Goal: Transaction & Acquisition: Purchase product/service

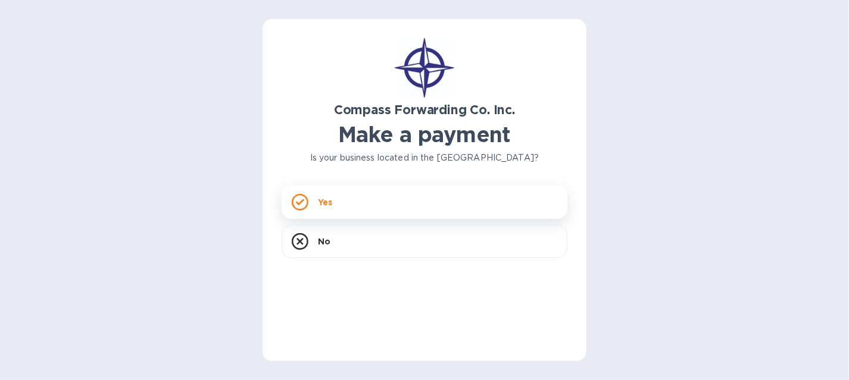
click at [342, 202] on div "Yes" at bounding box center [425, 202] width 286 height 33
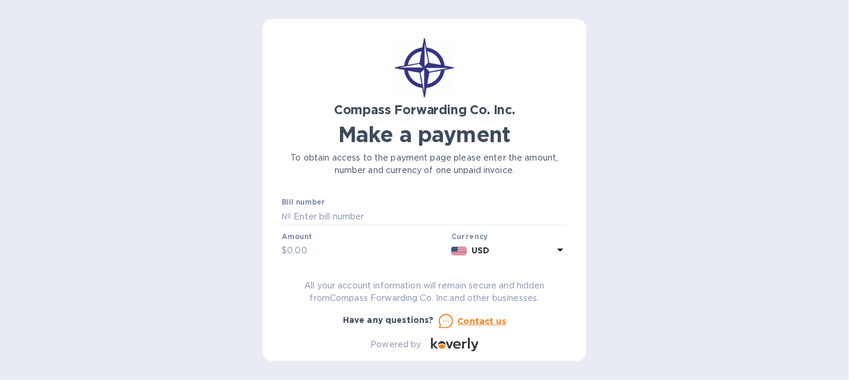
click at [157, 247] on div "Compass Forwarding Co. Inc. Make a payment To obtain access to the payment page…" at bounding box center [424, 190] width 849 height 380
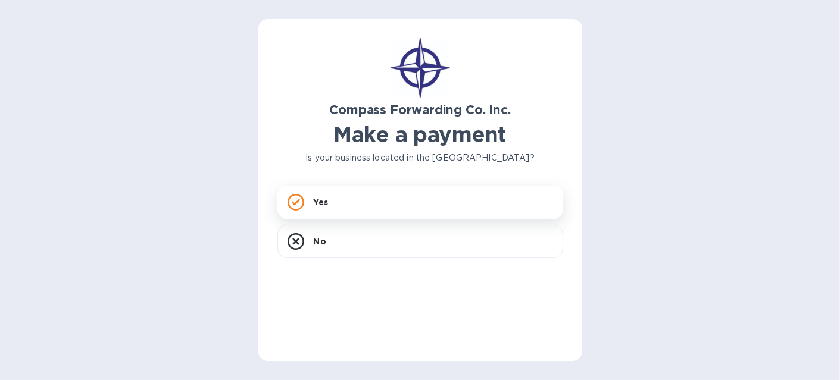
drag, startPoint x: 37, startPoint y: 157, endPoint x: 314, endPoint y: 204, distance: 280.8
click at [314, 204] on div "Yes" at bounding box center [420, 202] width 286 height 33
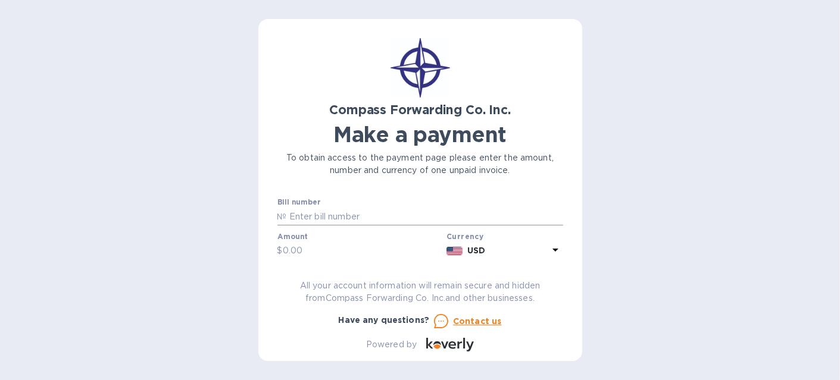
click at [413, 218] on input "text" at bounding box center [425, 217] width 276 height 18
paste input "BCOMAI00014198/A"
type input "BCOMAI00014198/A"
click at [694, 95] on div "Compass Forwarding Co. Inc. Make a payment To obtain access to the payment page…" at bounding box center [420, 190] width 840 height 380
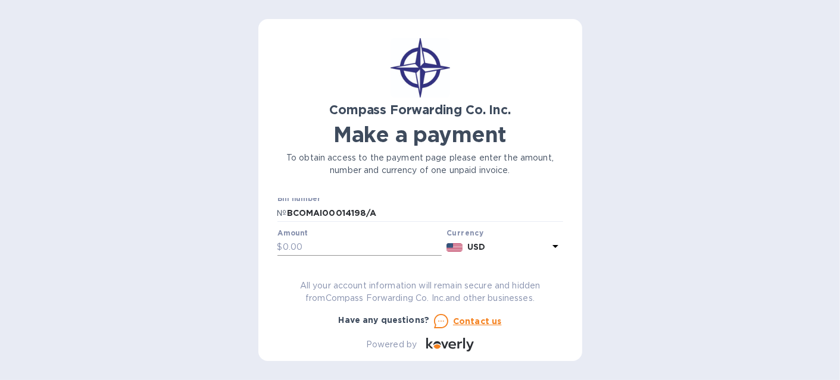
click at [333, 250] on input "text" at bounding box center [363, 248] width 160 height 18
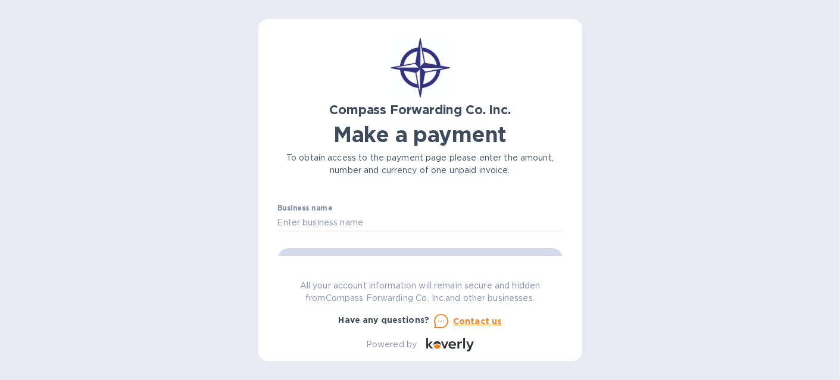
scroll to position [63, 0]
type input "3,069.28"
click at [360, 224] on input "text" at bounding box center [420, 222] width 286 height 18
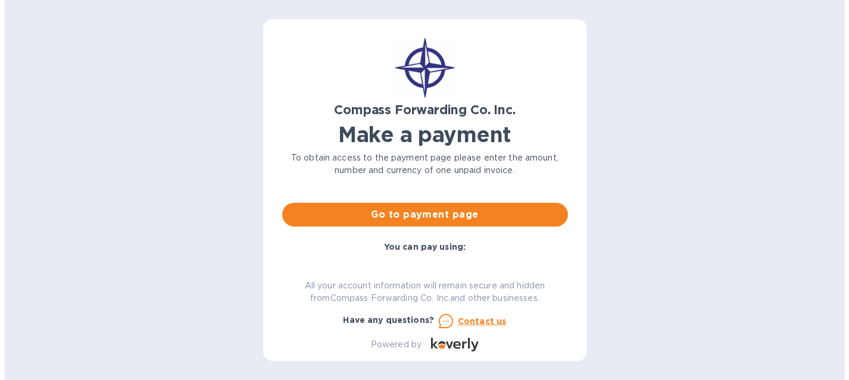
scroll to position [108, 0]
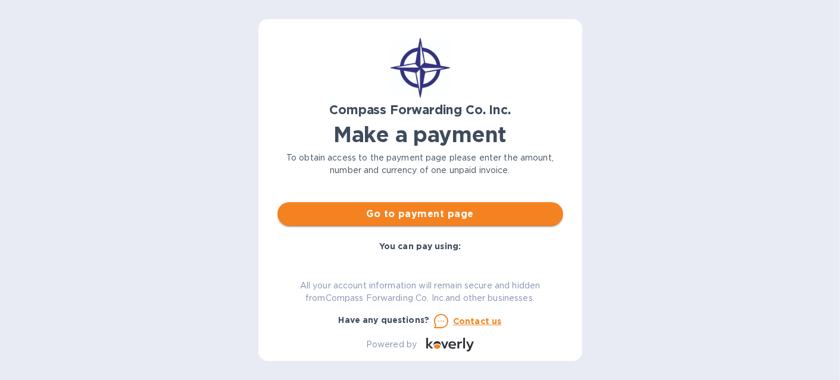
type input "Master Elevator Machine Corp."
click at [483, 214] on span "Go to payment page" at bounding box center [420, 214] width 267 height 14
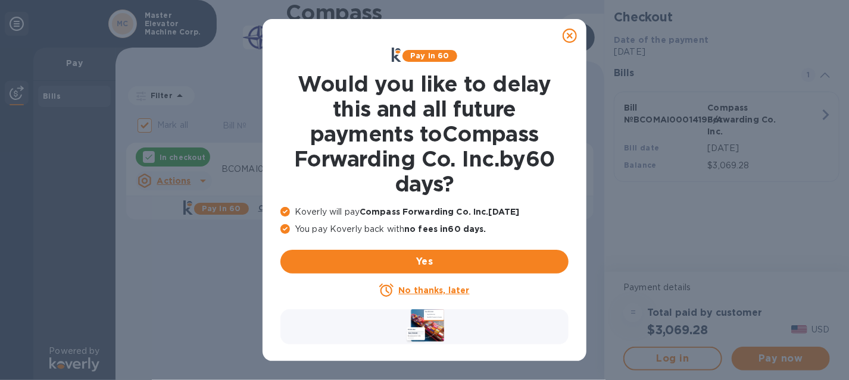
click at [451, 290] on u "No thanks, later" at bounding box center [433, 291] width 71 height 10
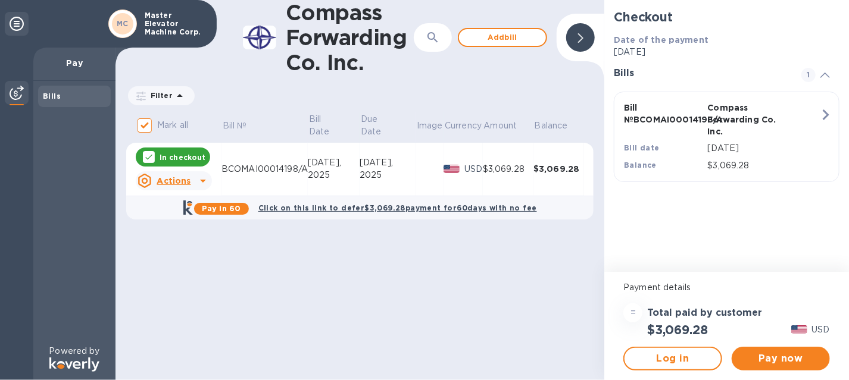
click at [196, 176] on icon at bounding box center [203, 181] width 14 height 14
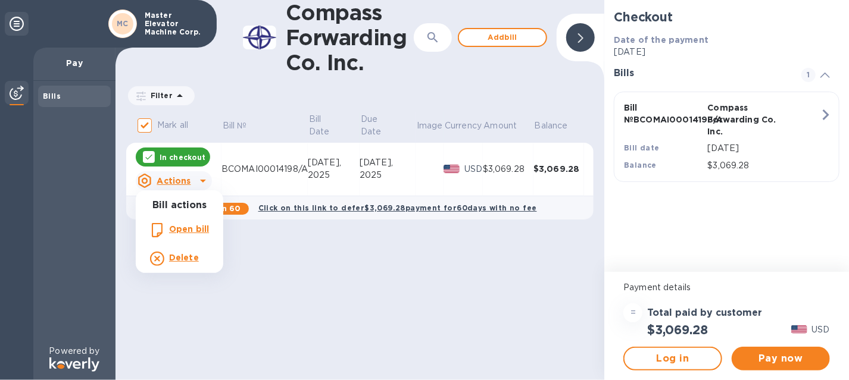
click at [195, 176] on div at bounding box center [424, 190] width 849 height 380
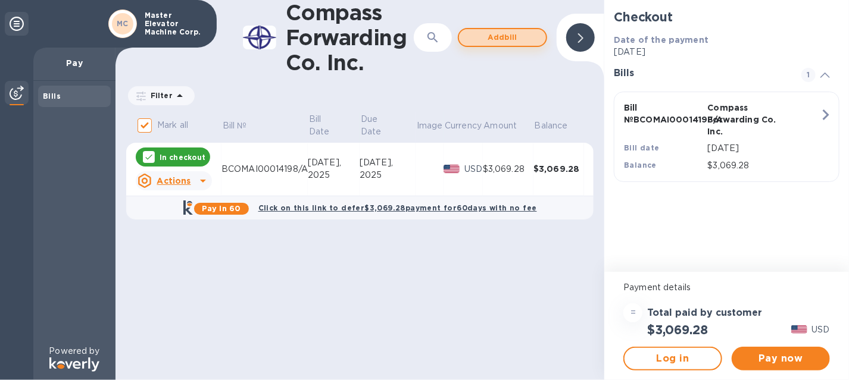
click at [504, 30] on span "Add bill" at bounding box center [503, 37] width 68 height 14
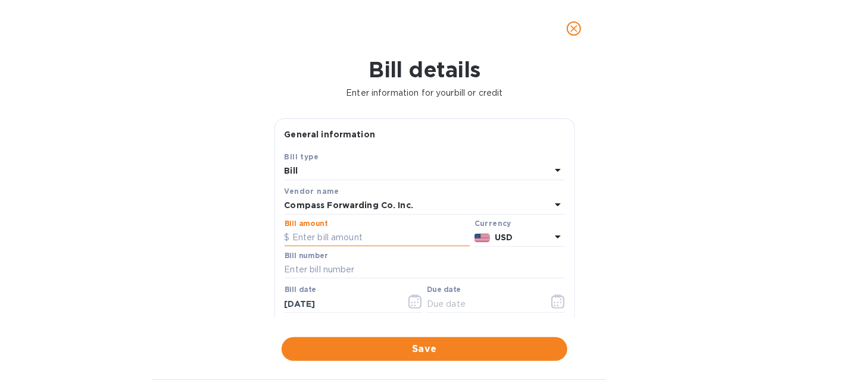
click at [356, 236] on input "text" at bounding box center [377, 238] width 185 height 18
click at [748, 117] on div "Bill details Enter information for your bill or credit General information Save…" at bounding box center [424, 218] width 849 height 323
click at [335, 244] on input "text" at bounding box center [377, 238] width 185 height 18
type input "2,237.20"
paste input "BCOMAI00014227/A"
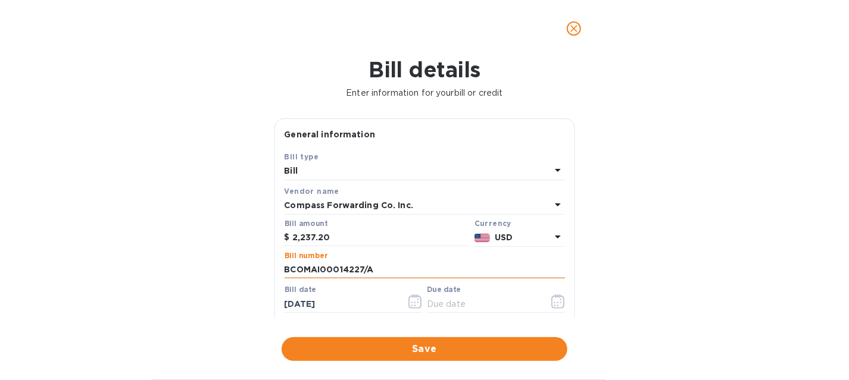
type input "BCOMAI00014227/A"
click at [551, 302] on icon "button" at bounding box center [558, 302] width 14 height 14
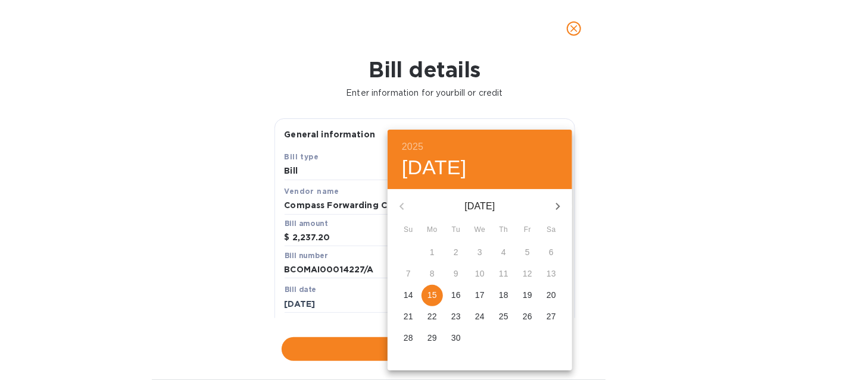
click at [433, 295] on p "15" at bounding box center [432, 295] width 10 height 12
type input "09/15/2025"
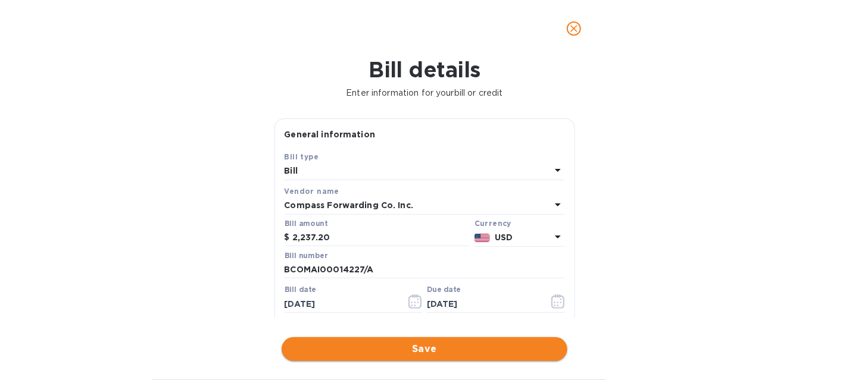
click at [382, 347] on span "Save" at bounding box center [424, 349] width 267 height 14
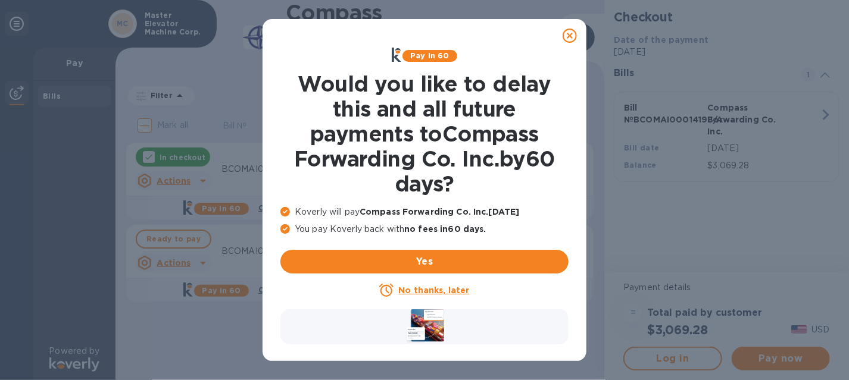
click at [414, 295] on u "No thanks, later" at bounding box center [433, 291] width 71 height 10
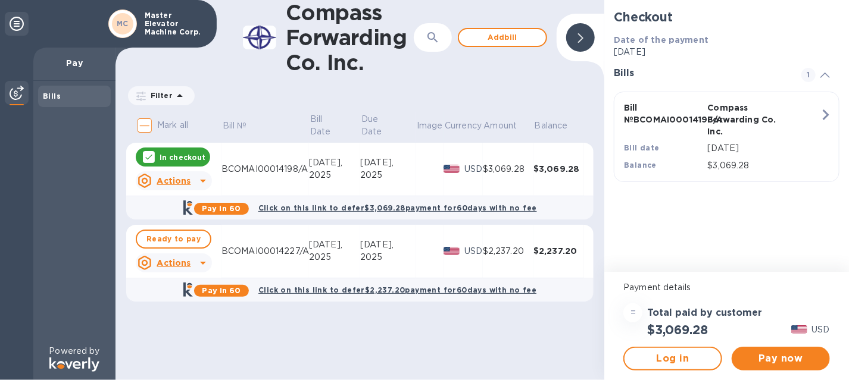
click at [201, 264] on icon at bounding box center [203, 263] width 6 height 3
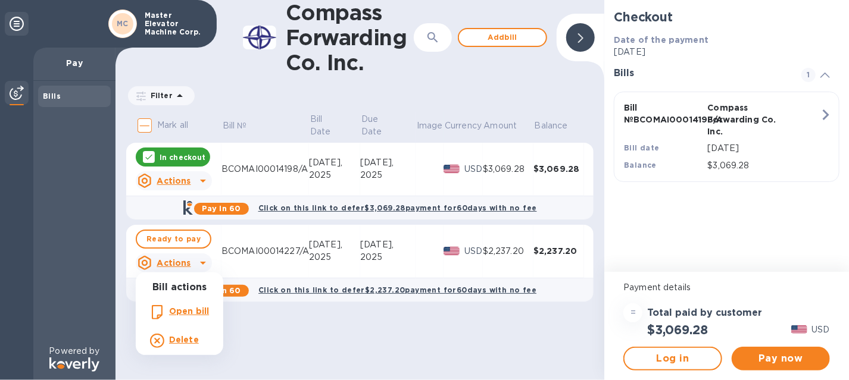
click at [201, 264] on div at bounding box center [424, 190] width 849 height 380
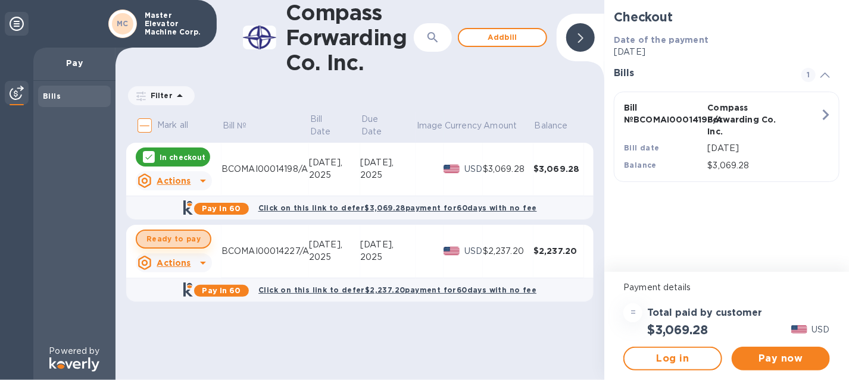
click at [188, 238] on span "Ready to pay" at bounding box center [173, 239] width 54 height 14
checkbox input "true"
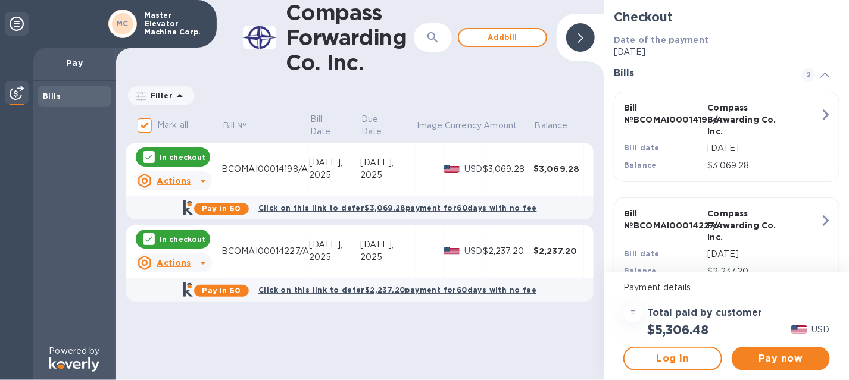
scroll to position [31, 0]
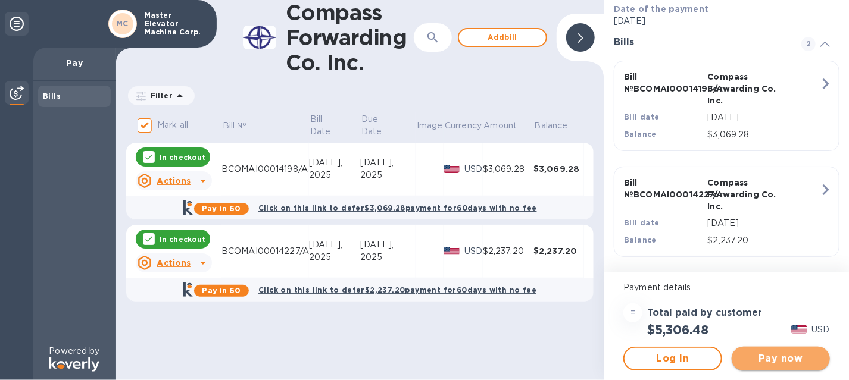
click at [807, 360] on span "Pay now" at bounding box center [780, 359] width 79 height 14
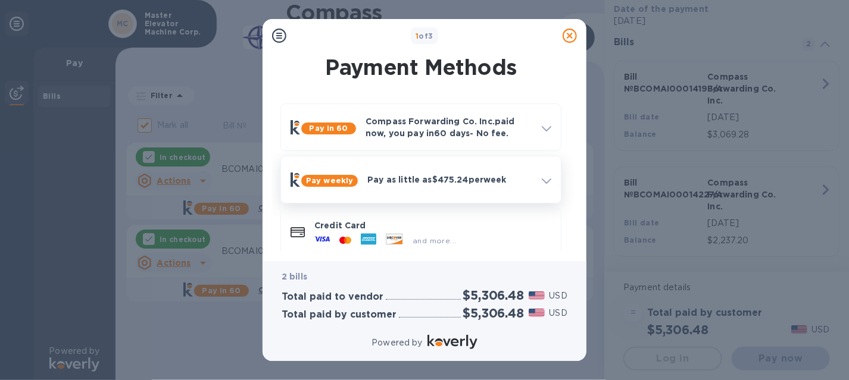
scroll to position [13, 0]
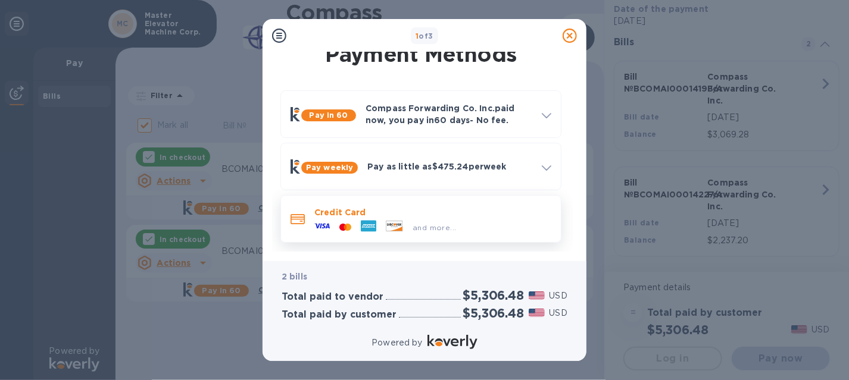
click at [340, 226] on icon at bounding box center [342, 226] width 6 height 7
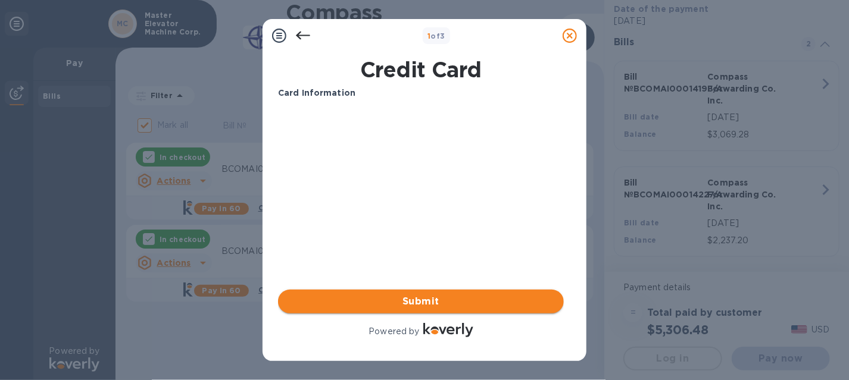
click at [357, 299] on span "Submit" at bounding box center [421, 302] width 267 height 14
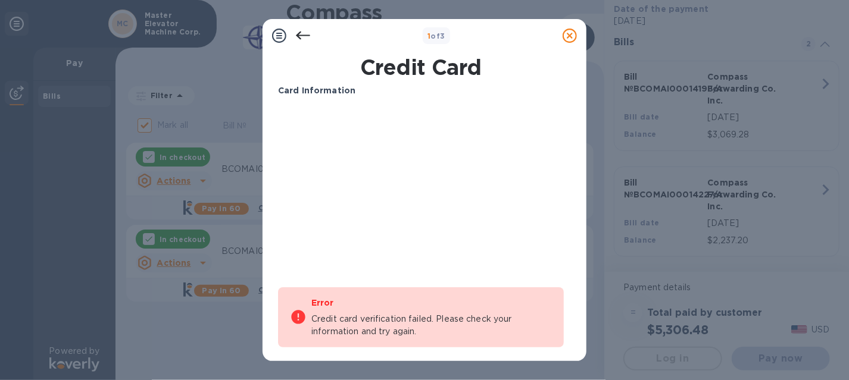
scroll to position [57, 0]
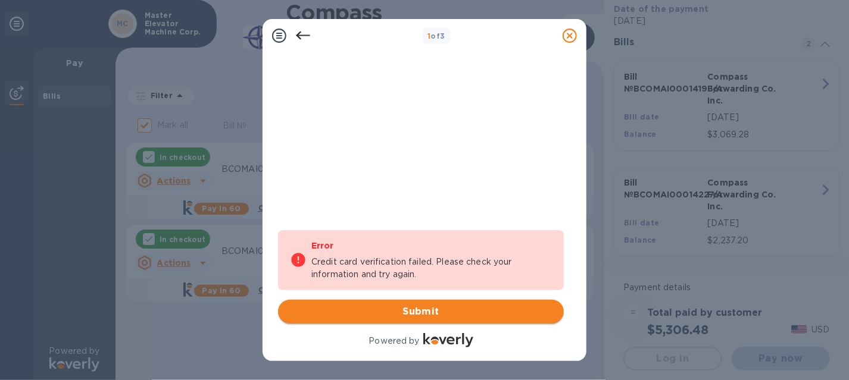
click at [419, 313] on span "Submit" at bounding box center [421, 312] width 267 height 14
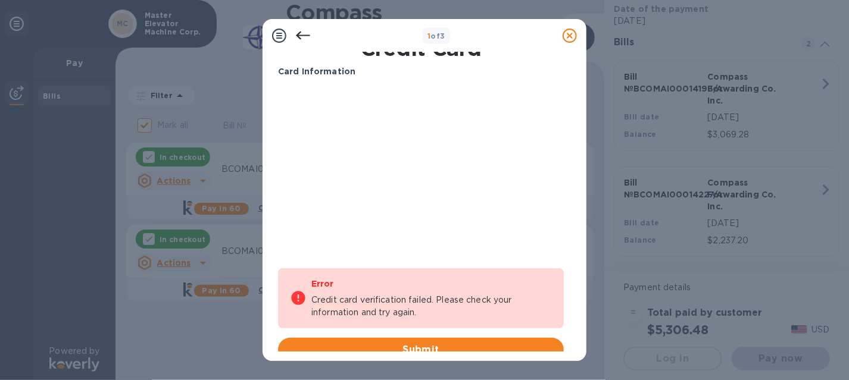
scroll to position [0, 0]
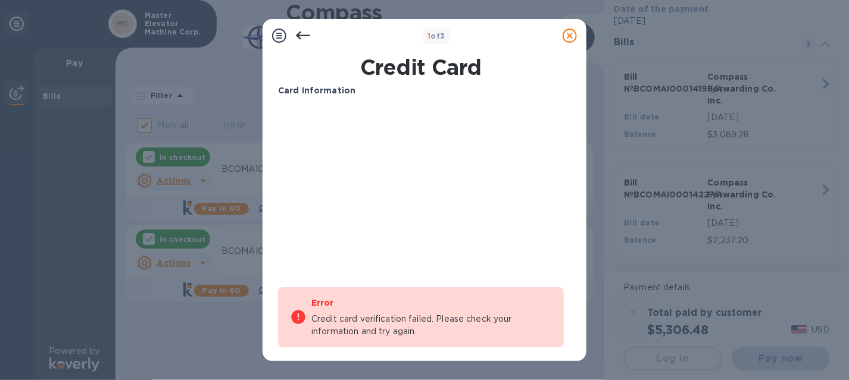
click at [296, 26] on div at bounding box center [303, 36] width 24 height 24
click at [302, 33] on icon at bounding box center [303, 36] width 14 height 14
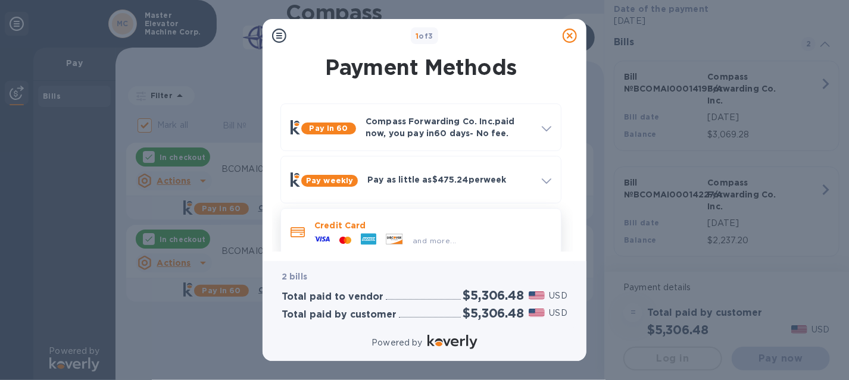
click at [386, 232] on div "and more..." at bounding box center [385, 241] width 151 height 18
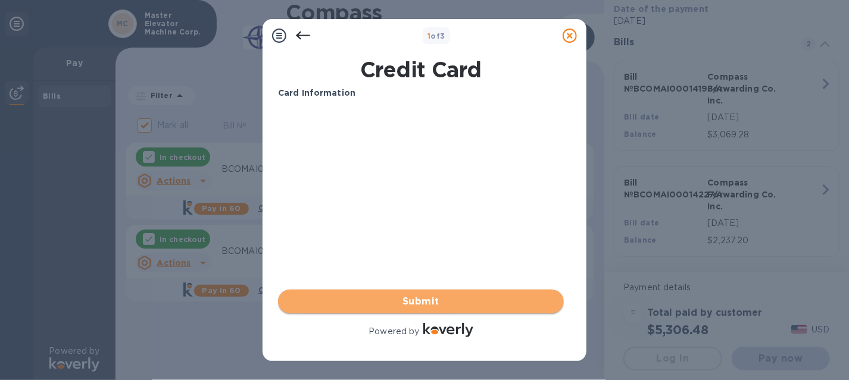
click at [399, 301] on span "Submit" at bounding box center [421, 302] width 267 height 14
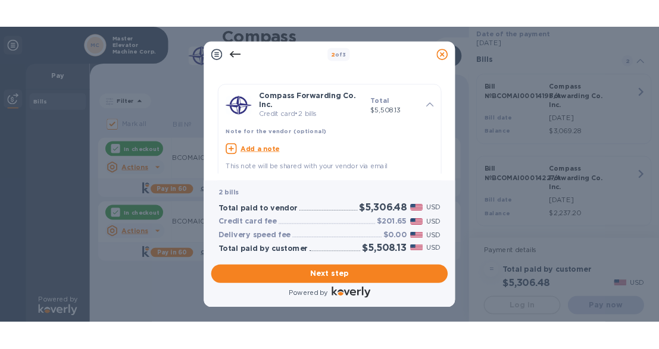
scroll to position [16, 0]
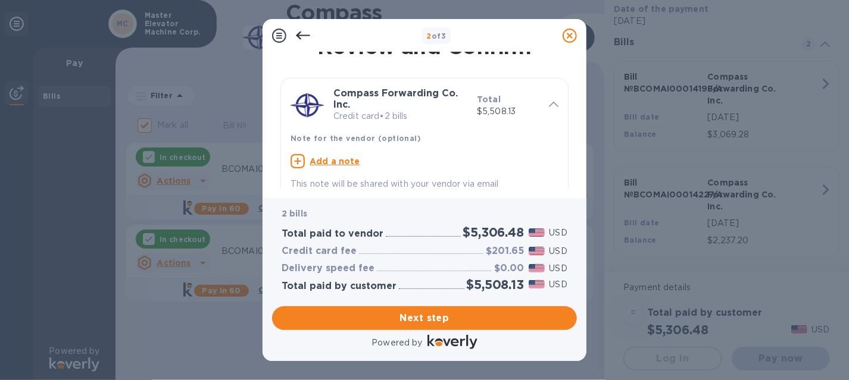
click at [350, 164] on u "Add a note" at bounding box center [335, 162] width 51 height 10
click at [350, 164] on textarea at bounding box center [415, 163] width 249 height 10
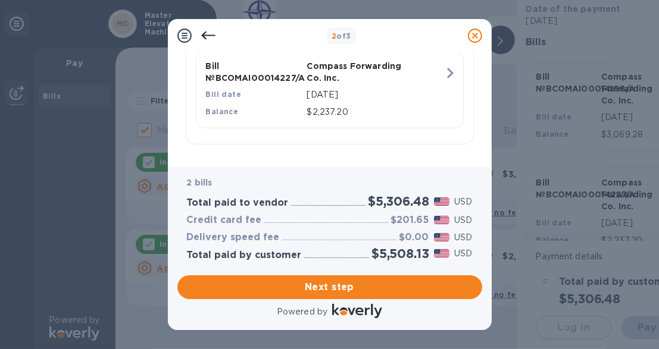
scroll to position [9, 0]
type textarea "BCOMAI00014198/A + BCOMAI00014227/A"
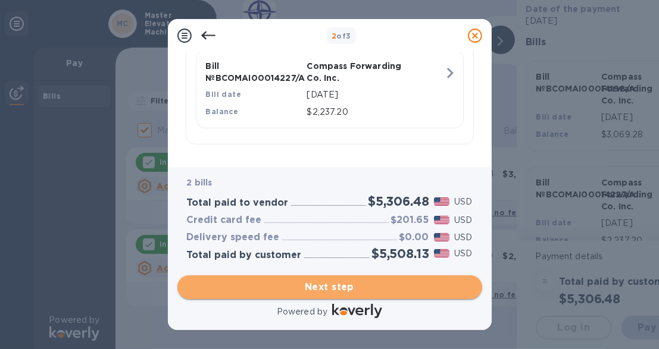
click at [261, 291] on span "Next step" at bounding box center [330, 287] width 286 height 14
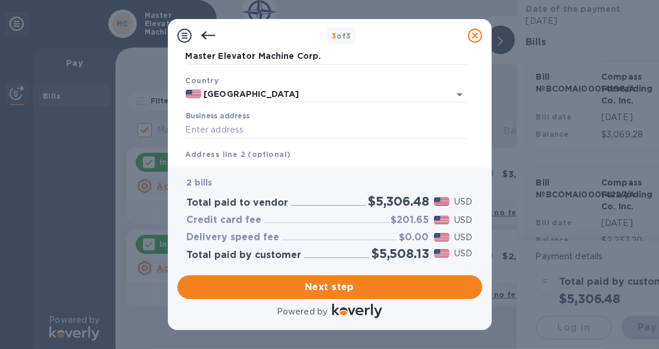
scroll to position [59, 0]
click at [249, 129] on input "Business address" at bounding box center [326, 130] width 281 height 18
type input "26 Rutland Avenue"
type input "Rockville Centre"
type input "NY"
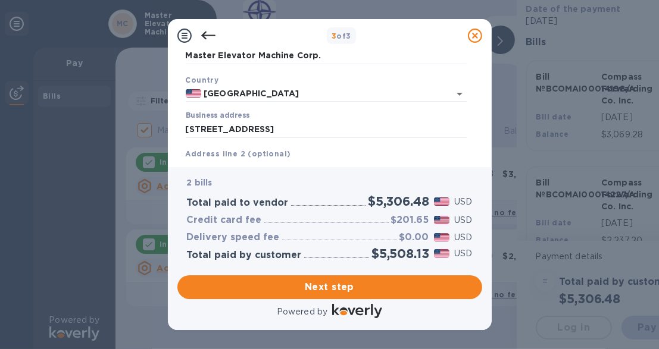
type input "11570"
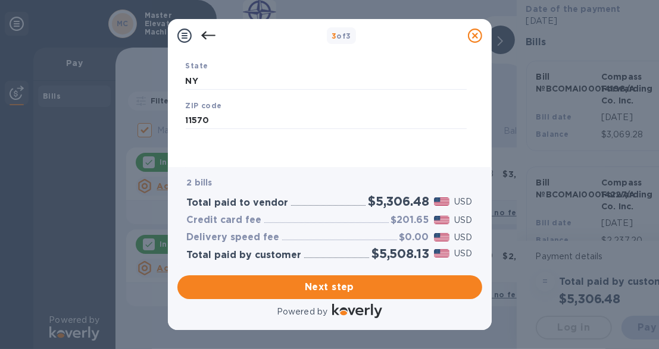
scroll to position [228, 0]
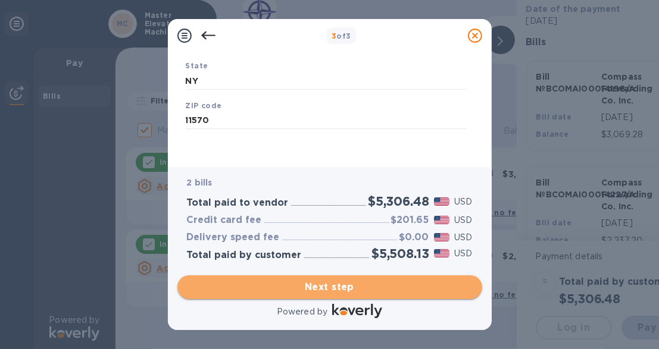
click at [292, 285] on span "Next step" at bounding box center [330, 287] width 286 height 14
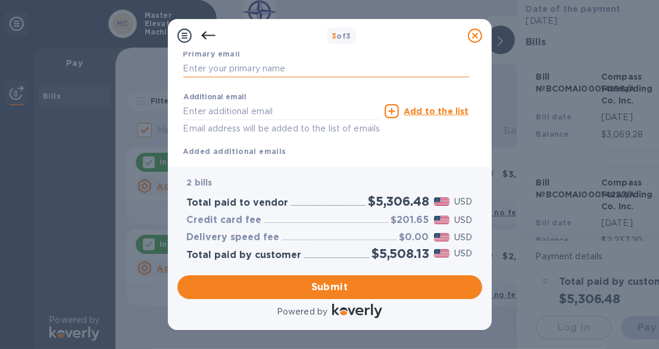
click at [298, 68] on input "text" at bounding box center [326, 69] width 286 height 18
type input "Donald Gelestino"
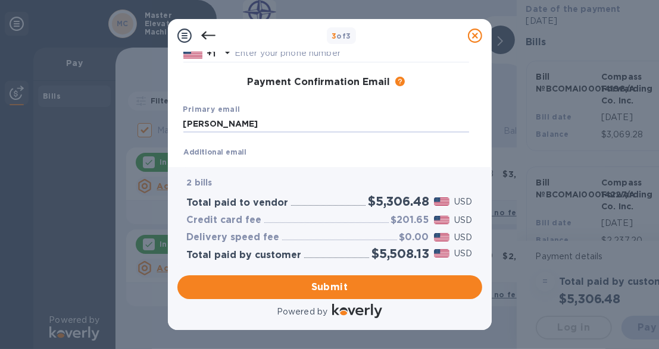
scroll to position [168, 0]
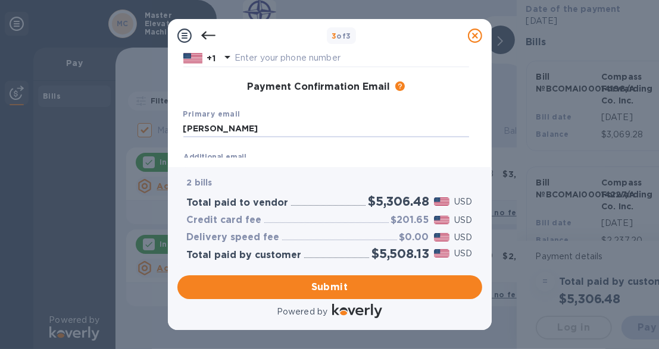
drag, startPoint x: 265, startPoint y: 124, endPoint x: 174, endPoint y: 128, distance: 90.6
click at [174, 128] on div "Payment Contact Information First name Last name Phone number +1 Payment Confir…" at bounding box center [330, 109] width 324 height 115
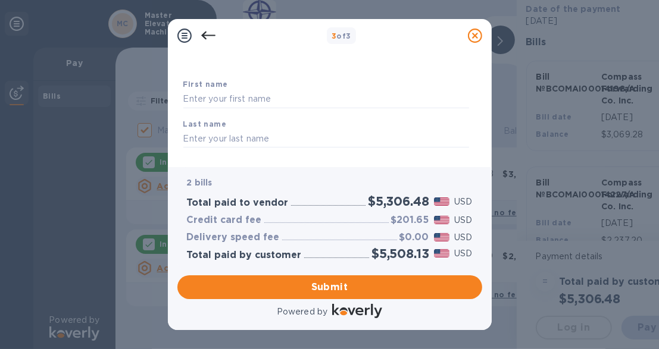
scroll to position [42, 0]
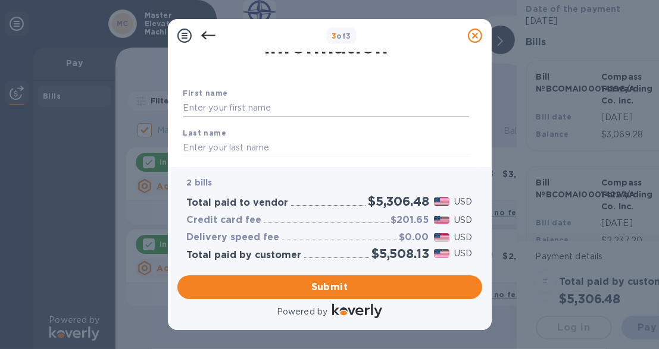
click at [231, 101] on input "text" at bounding box center [326, 108] width 286 height 18
type input "Donald"
type input "Gelestino"
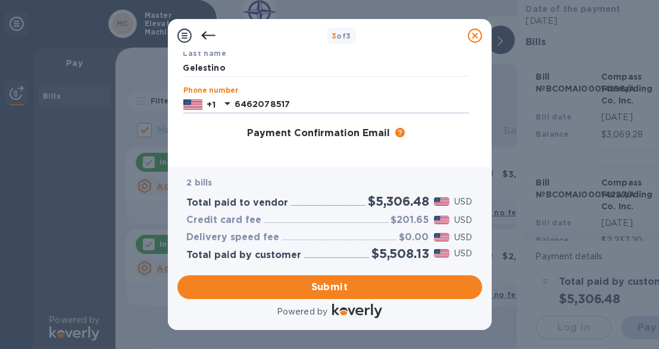
type input "6462078517"
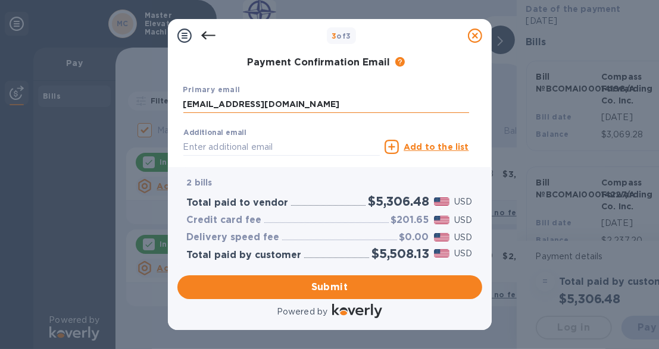
type input "don.gelestino@gmail.com"
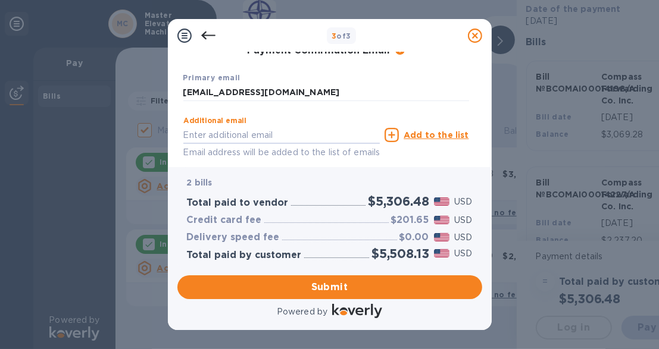
scroll to position [205, 0]
click at [274, 288] on span "Submit" at bounding box center [330, 287] width 286 height 14
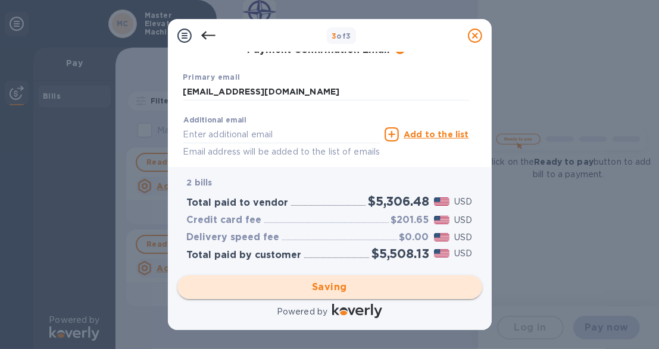
checkbox input "false"
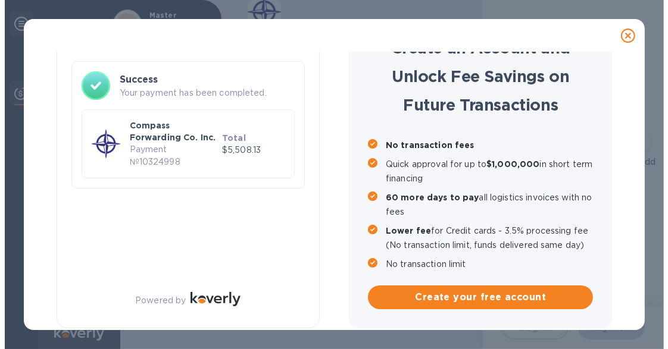
scroll to position [0, 0]
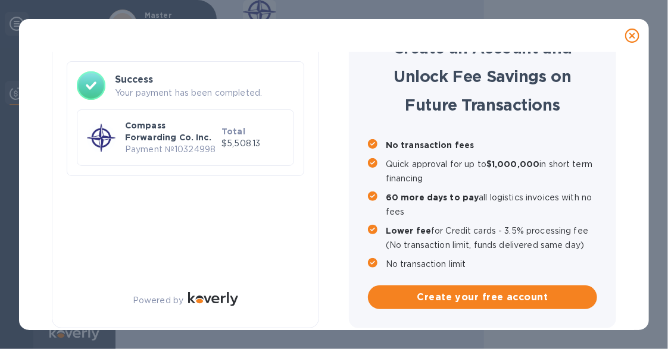
click at [633, 41] on icon at bounding box center [632, 36] width 14 height 14
